Goal: Information Seeking & Learning: Learn about a topic

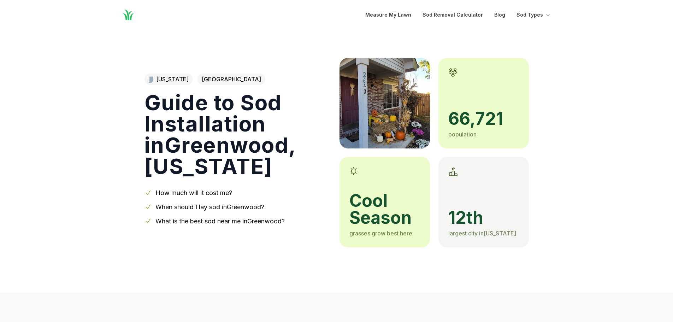
click at [199, 207] on link "When should I lay sod in [GEOGRAPHIC_DATA] ?" at bounding box center [209, 206] width 109 height 7
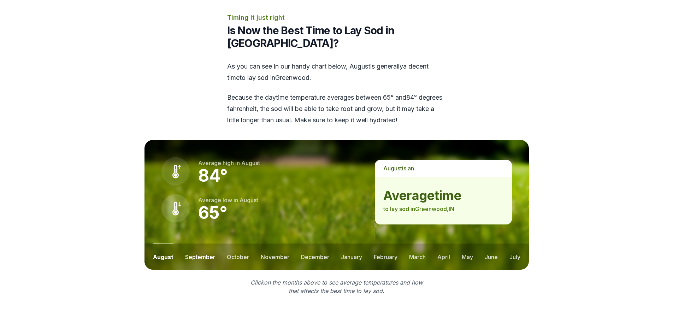
click at [194, 243] on button "september" at bounding box center [200, 256] width 30 height 26
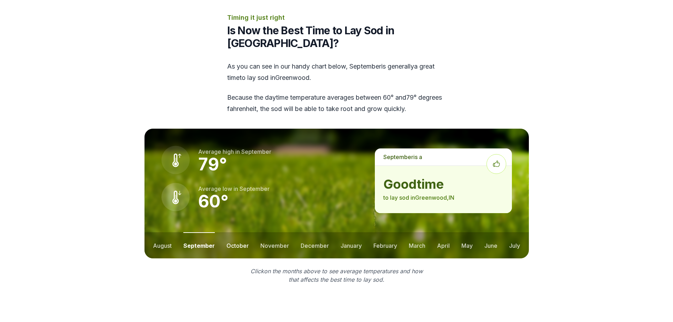
click at [232, 233] on button "october" at bounding box center [237, 245] width 22 height 26
click at [260, 232] on button "november" at bounding box center [274, 245] width 29 height 26
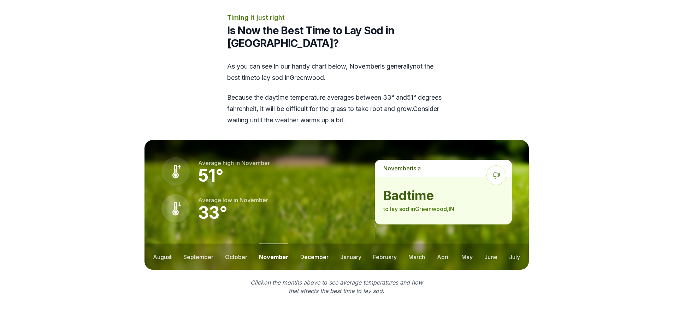
click at [308, 243] on button "december" at bounding box center [314, 256] width 28 height 26
click at [201, 243] on button "september" at bounding box center [198, 256] width 30 height 26
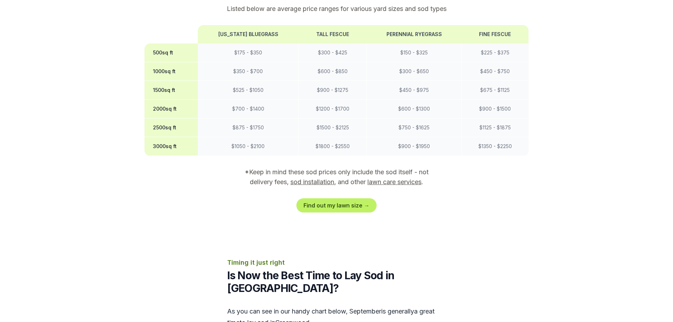
scroll to position [635, 0]
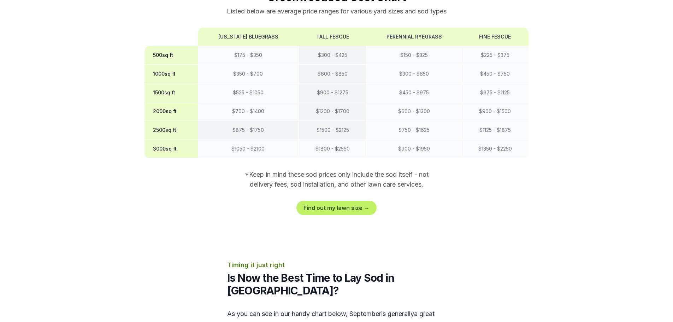
click at [313, 121] on td "$ 1500 - $ 2125" at bounding box center [333, 130] width 68 height 19
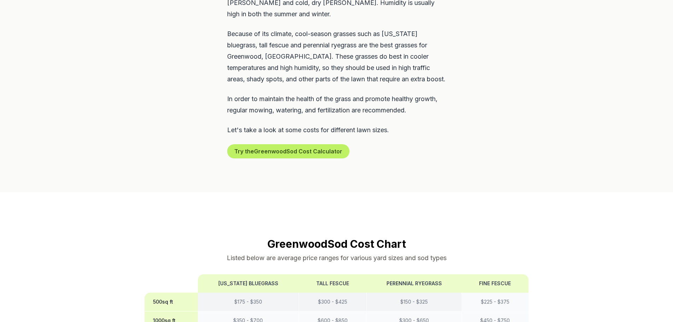
scroll to position [388, 0]
